Goal: Check status

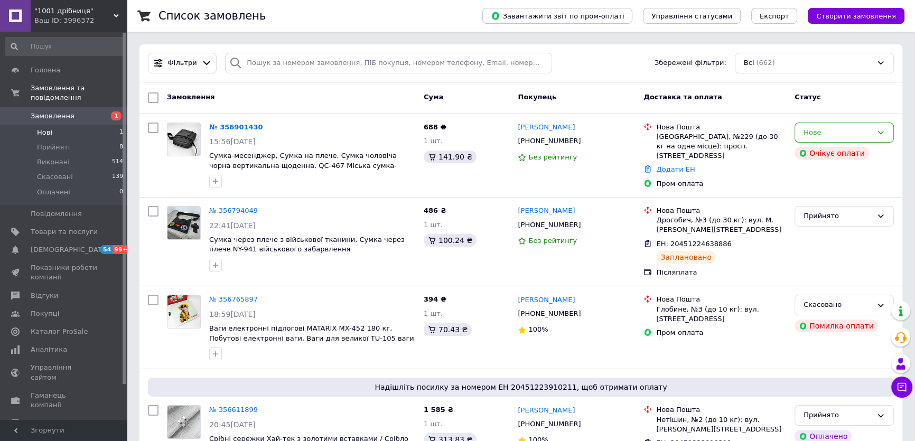
click at [47, 128] on span "Нові" at bounding box center [44, 133] width 15 height 10
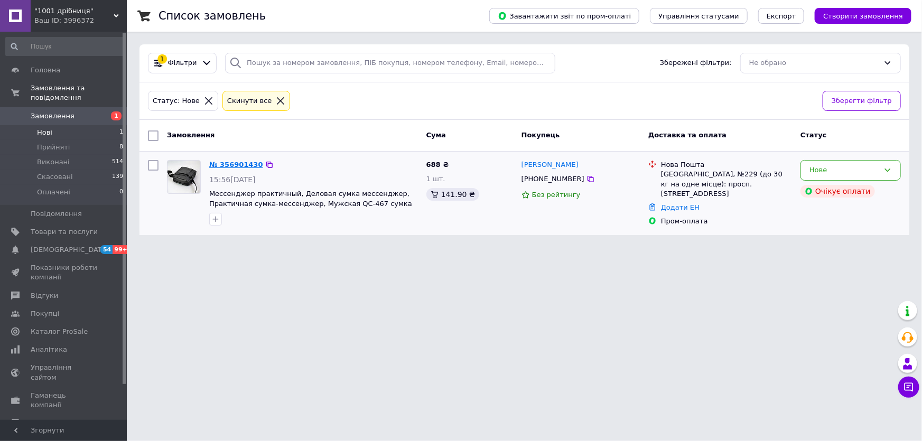
click at [235, 163] on link "№ 356901430" at bounding box center [236, 165] width 54 height 8
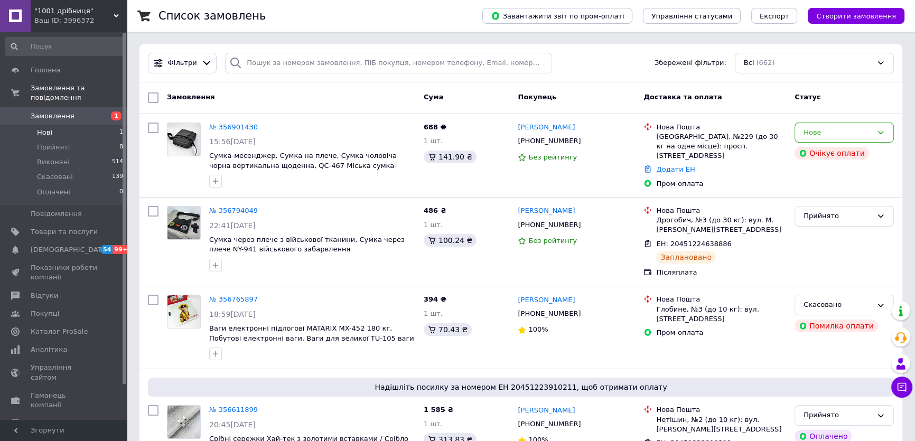
click at [51, 128] on span "Нові" at bounding box center [44, 133] width 15 height 10
